Goal: Transaction & Acquisition: Purchase product/service

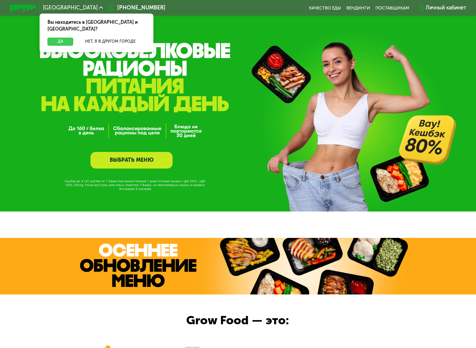
click at [63, 38] on button "Да" at bounding box center [61, 42] width 26 height 8
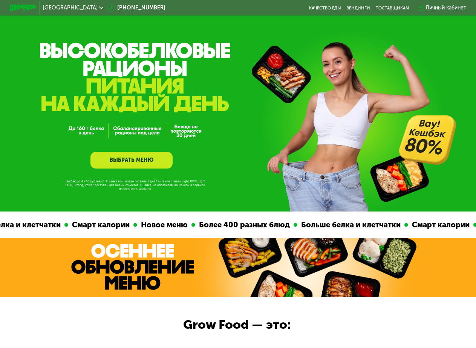
click at [446, 9] on div "Личный кабинет" at bounding box center [446, 8] width 41 height 8
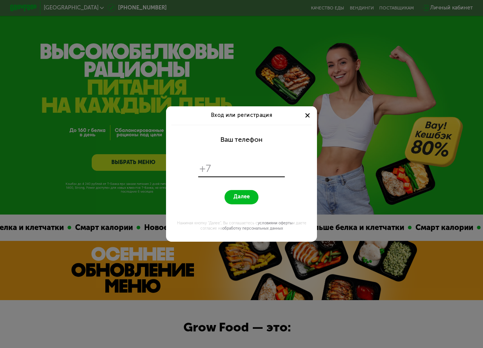
click at [310, 114] on div at bounding box center [307, 116] width 8 height 8
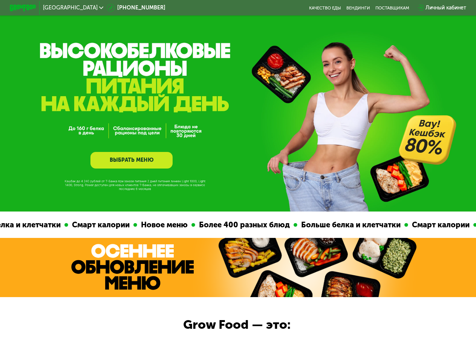
click at [133, 169] on link "ВЫБРАТЬ МЕНЮ" at bounding box center [132, 160] width 82 height 17
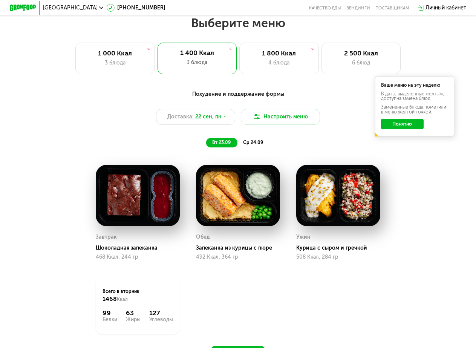
scroll to position [423, 0]
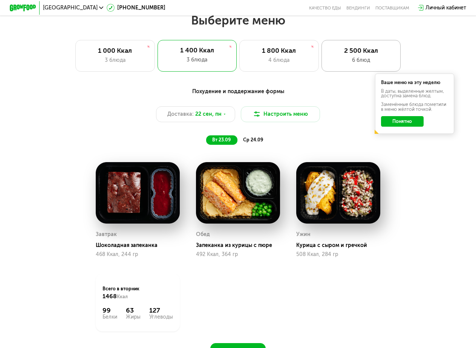
click at [352, 55] on div "2 500 Ккал" at bounding box center [361, 51] width 65 height 8
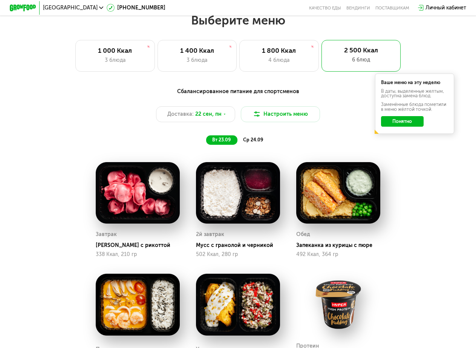
click at [404, 145] on div "Сбалансированное питание для спортсменов Доставка: [DATE] Настроить меню вт 23.…" at bounding box center [238, 116] width 392 height 57
click at [403, 120] on div "Ваше меню на эту неделю В даты, выделенные желтым, доступна замена блюд. Заменё…" at bounding box center [415, 104] width 80 height 60
click at [403, 127] on button "Понятно" at bounding box center [402, 121] width 43 height 11
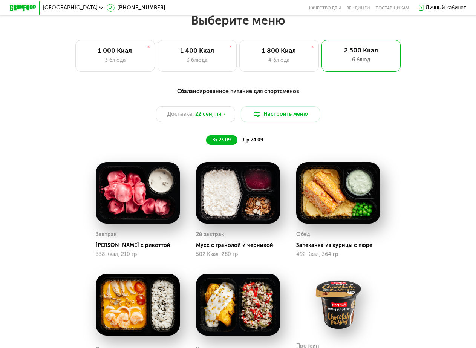
click at [261, 143] on span "ср 24.09" at bounding box center [253, 140] width 20 height 6
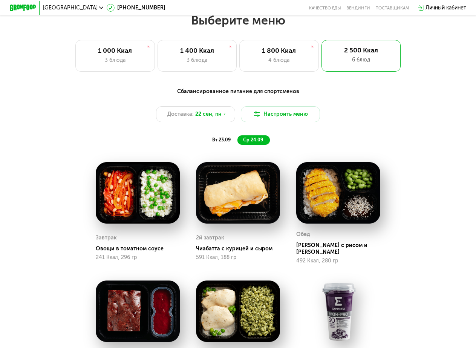
click at [287, 144] on div "вт 23.09 ср 24.09" at bounding box center [238, 139] width 275 height 9
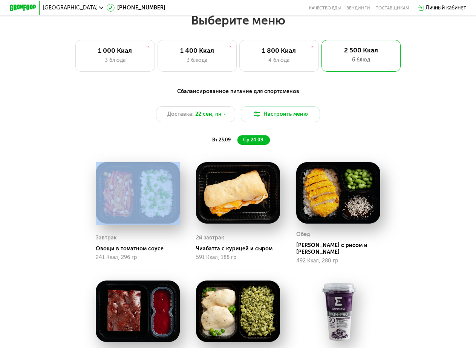
click at [287, 144] on div "вт 23.09 ср 24.09" at bounding box center [238, 139] width 275 height 9
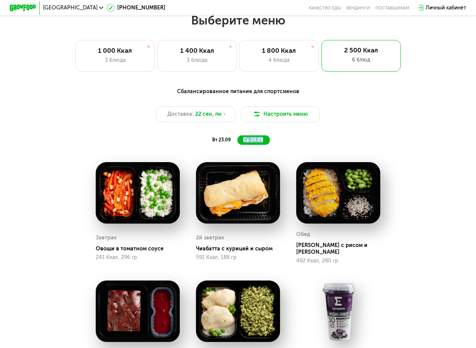
click at [287, 144] on div "вт 23.09 ср 24.09" at bounding box center [238, 139] width 275 height 9
click at [218, 118] on span "22 сен, пн" at bounding box center [208, 114] width 26 height 8
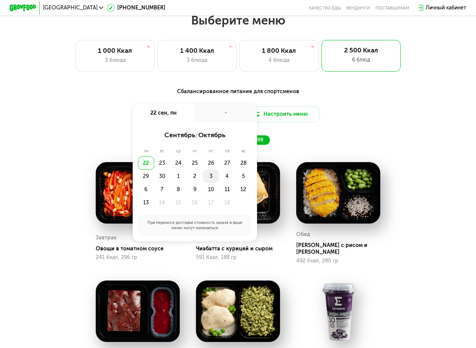
click at [209, 182] on div "3" at bounding box center [211, 176] width 16 height 13
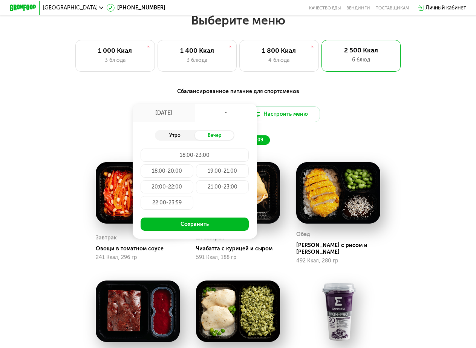
click at [172, 138] on div "Утро" at bounding box center [175, 135] width 40 height 9
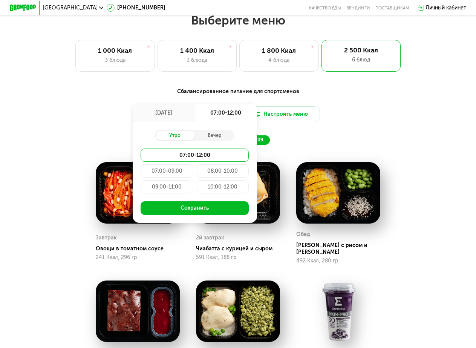
click at [165, 177] on div "07:00-09:00" at bounding box center [167, 170] width 53 height 13
click at [218, 175] on div "08:00-10:00" at bounding box center [222, 170] width 53 height 13
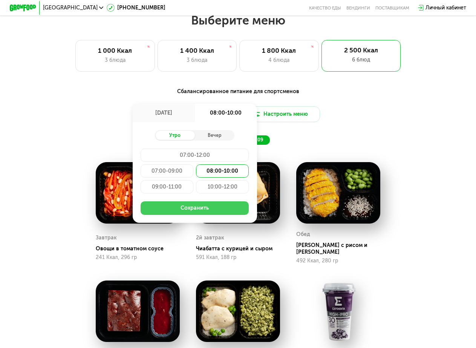
click at [188, 215] on button "Сохранить" at bounding box center [195, 207] width 109 height 13
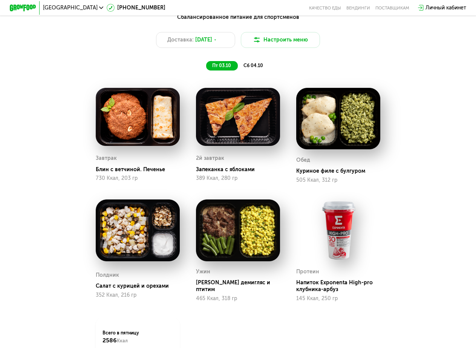
click at [256, 71] on div "сб 04.10" at bounding box center [254, 65] width 32 height 9
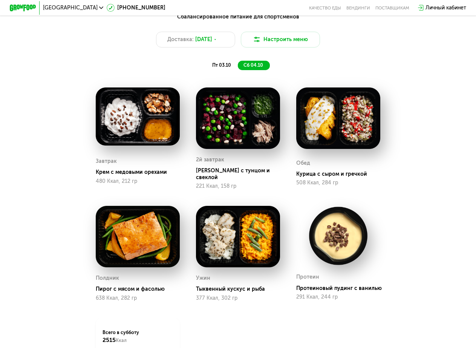
scroll to position [498, 0]
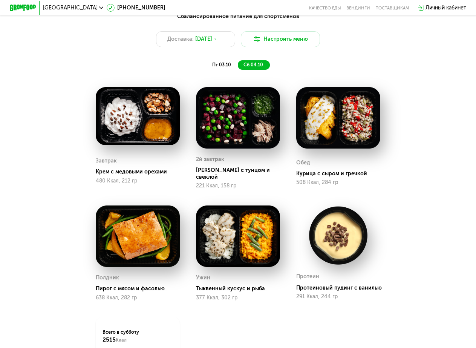
click at [229, 68] on span "пт 03.10" at bounding box center [221, 65] width 19 height 6
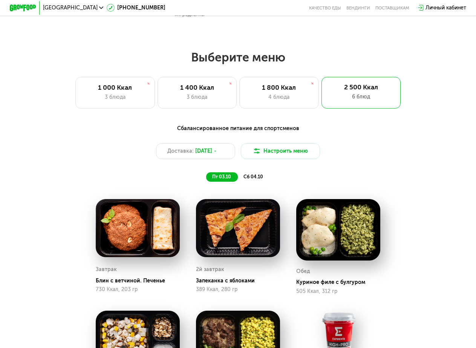
scroll to position [386, 0]
